Goal: Information Seeking & Learning: Understand process/instructions

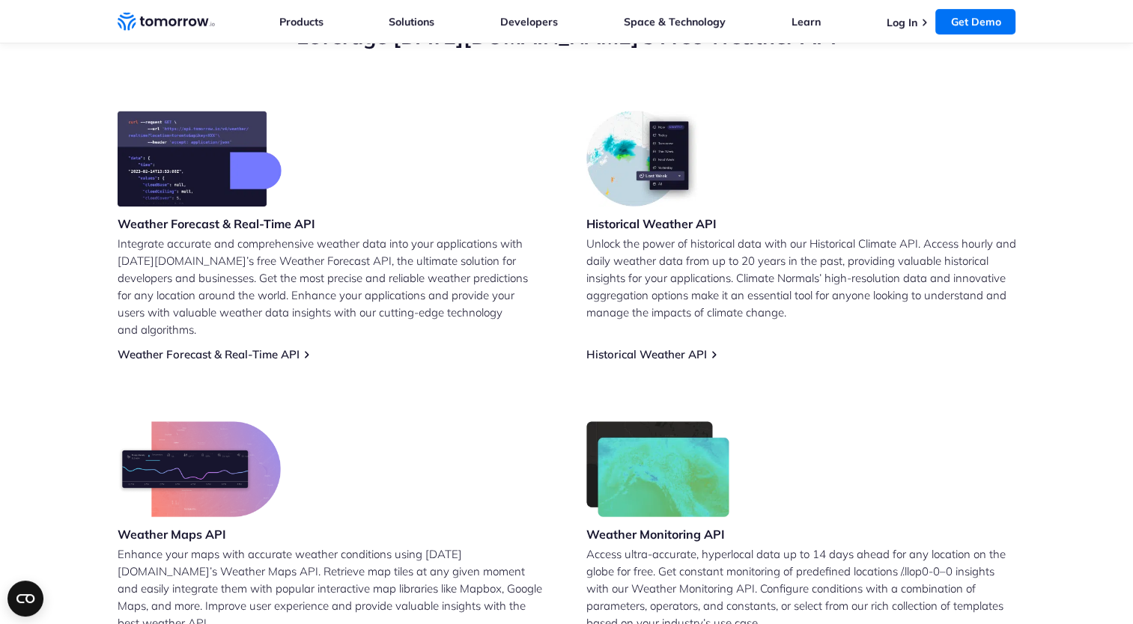
scroll to position [599, 0]
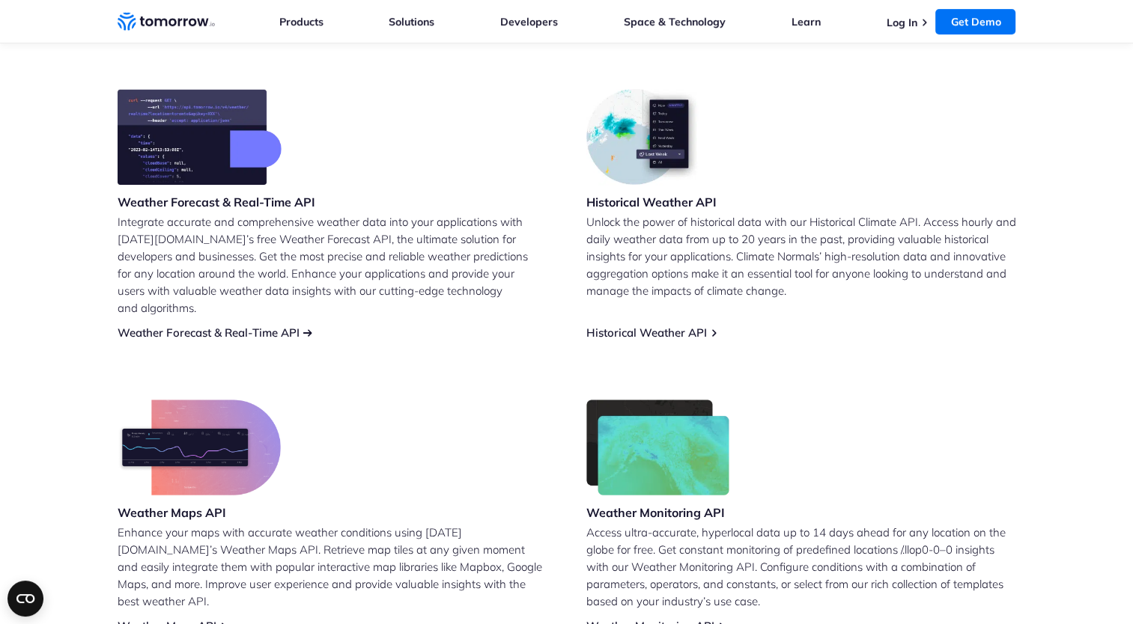
click at [284, 326] on link "Weather Forecast & Real-Time API" at bounding box center [209, 333] width 182 height 14
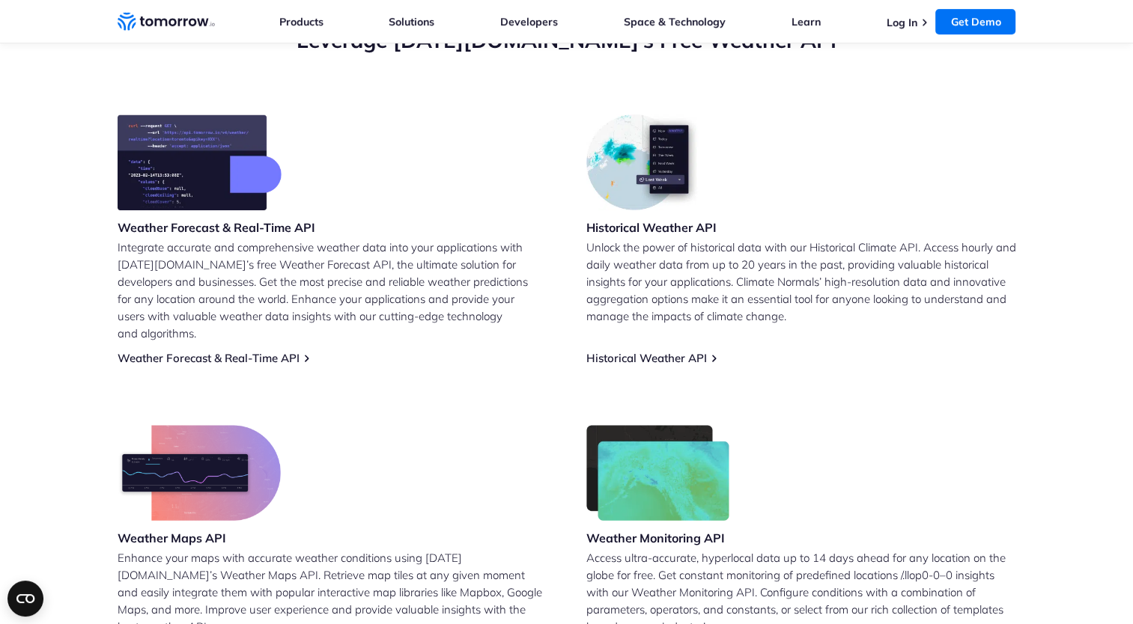
scroll to position [599, 0]
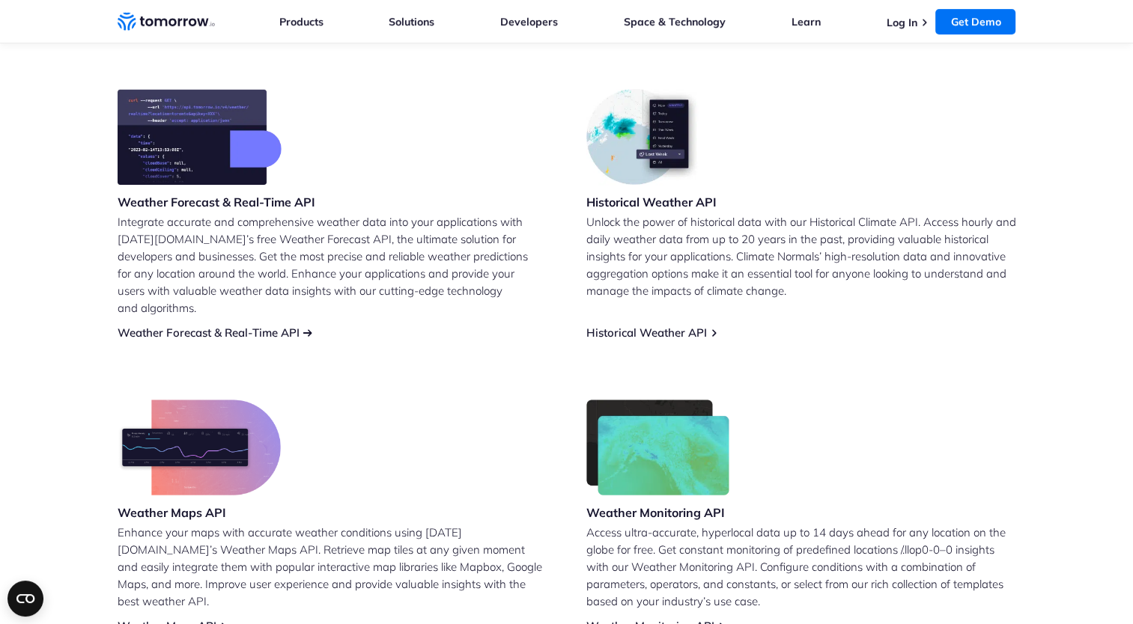
click at [246, 326] on link "Weather Forecast & Real-Time API" at bounding box center [209, 333] width 182 height 14
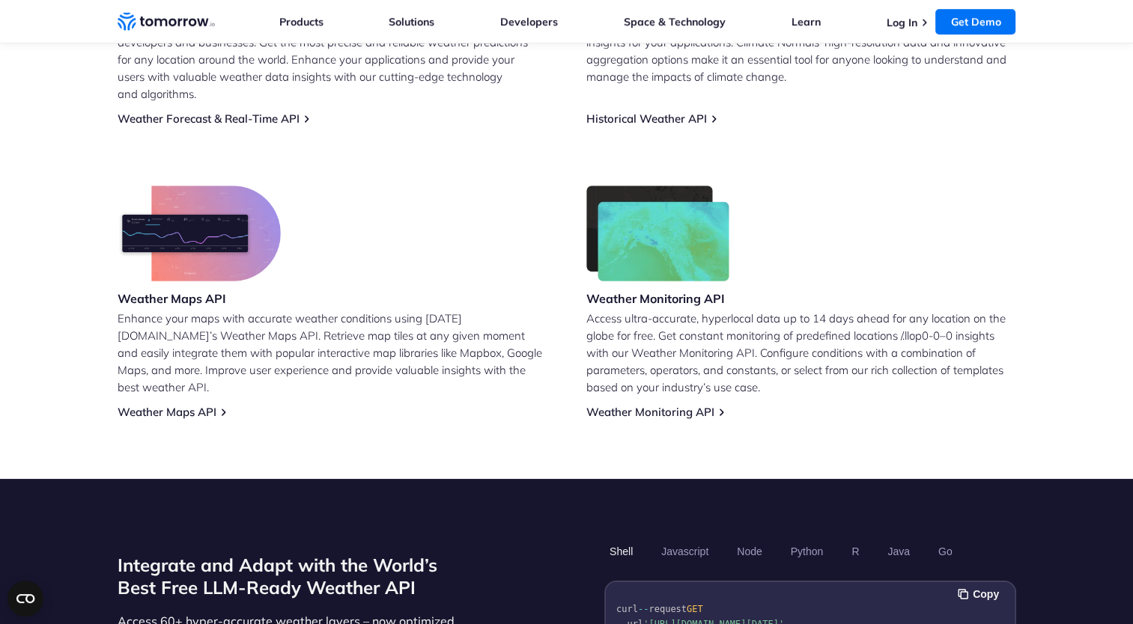
scroll to position [1123, 0]
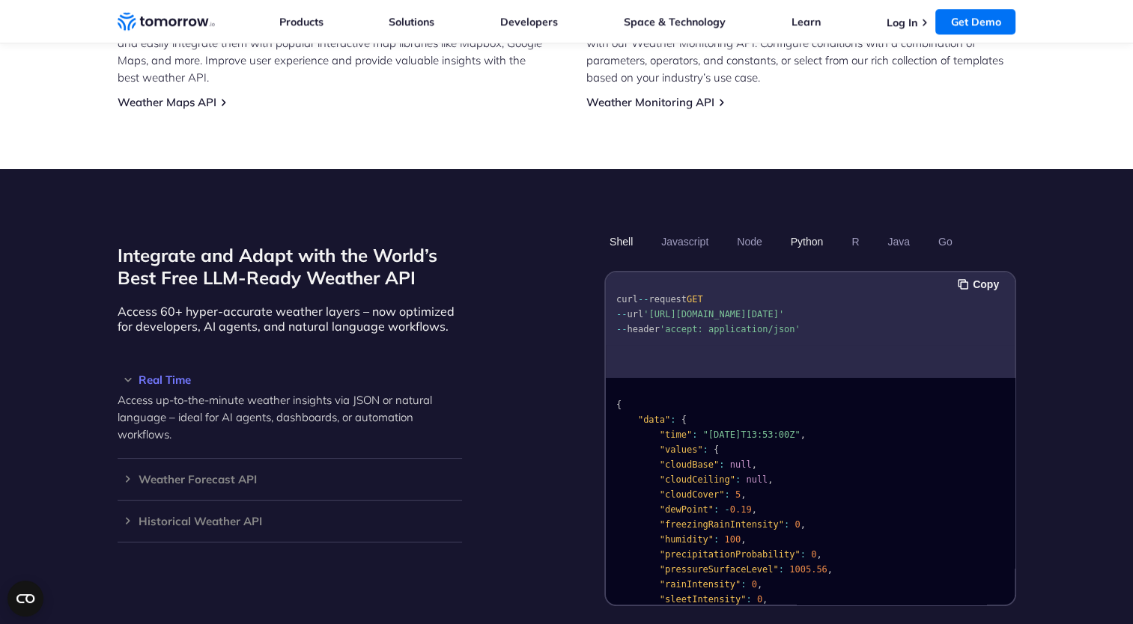
click at [812, 229] on button "Python" at bounding box center [805, 241] width 43 height 25
click at [719, 229] on ul "Shell Javascript Node Python R Java Go" at bounding box center [810, 241] width 412 height 25
click at [700, 229] on button "Javascript" at bounding box center [685, 241] width 58 height 25
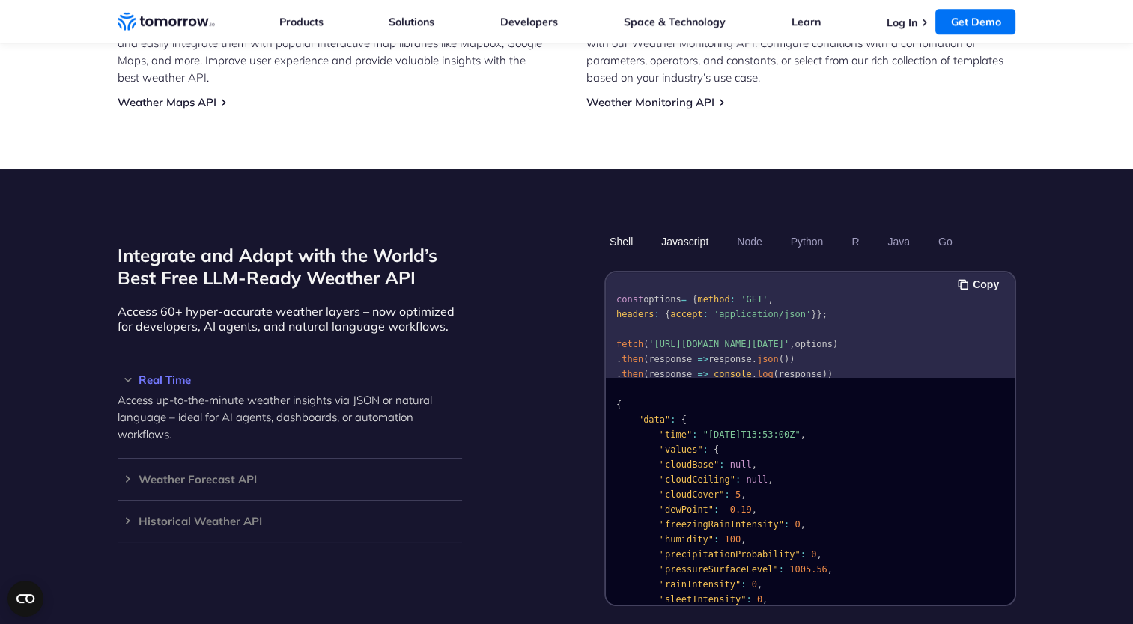
click at [624, 229] on button "Shell" at bounding box center [621, 241] width 34 height 25
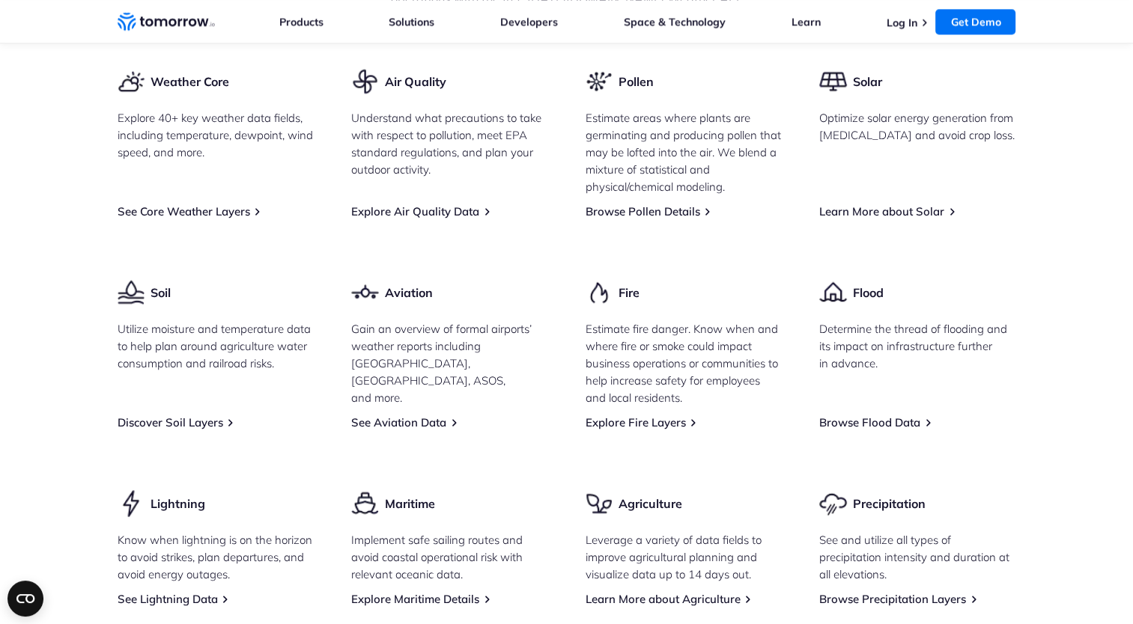
scroll to position [2021, 0]
